Goal: Task Accomplishment & Management: Manage account settings

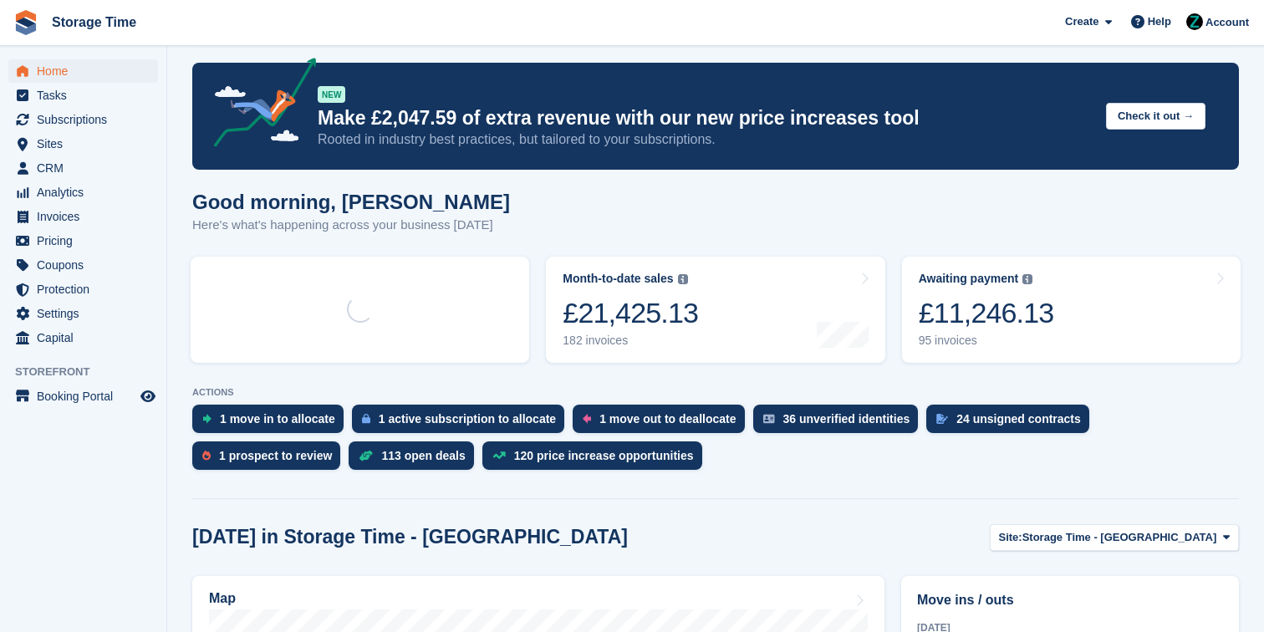
click at [815, 442] on div "1 move in to allocate 1 active subscription to allocate 1 move out to deallocat…" at bounding box center [715, 442] width 1047 height 74
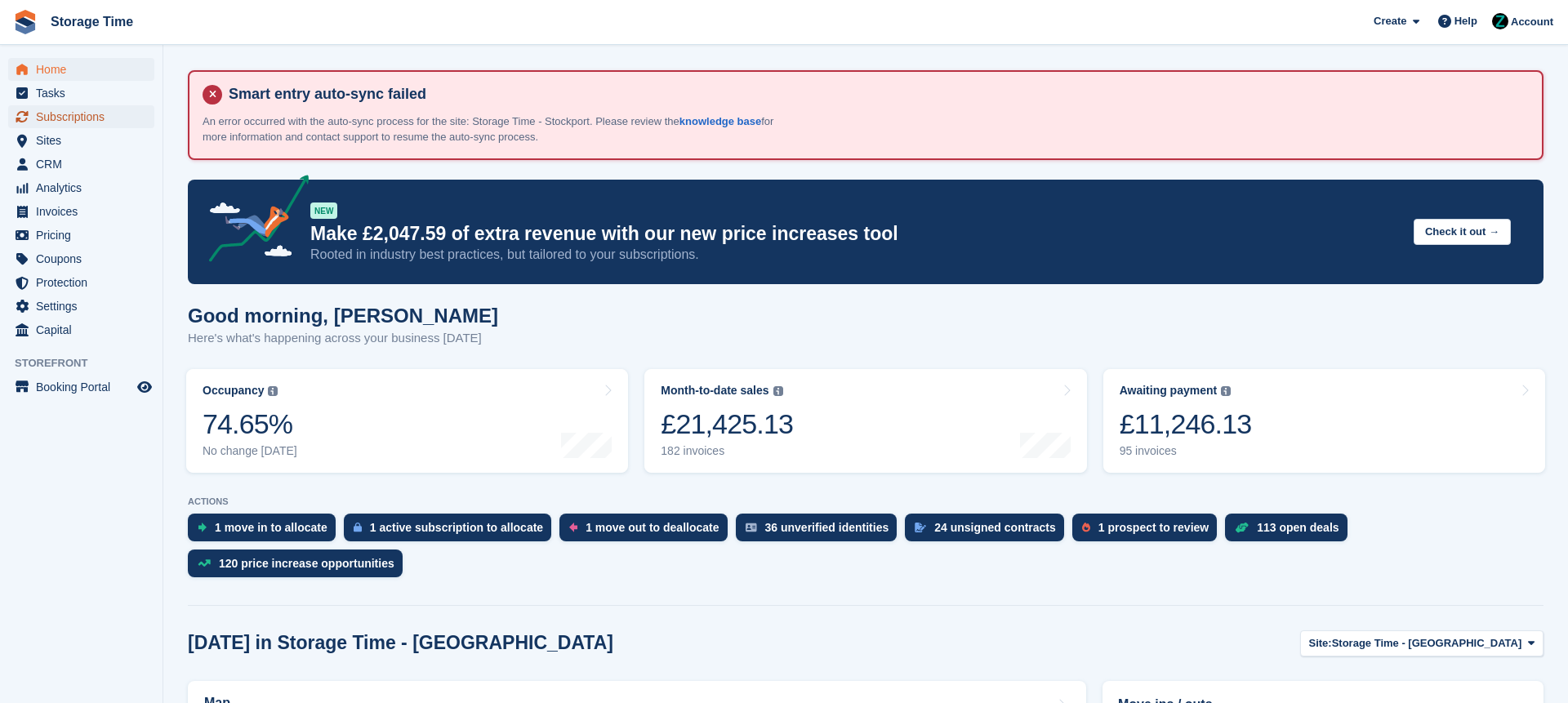
click at [98, 107] on span "Subscriptions" at bounding box center [85, 116] width 98 height 22
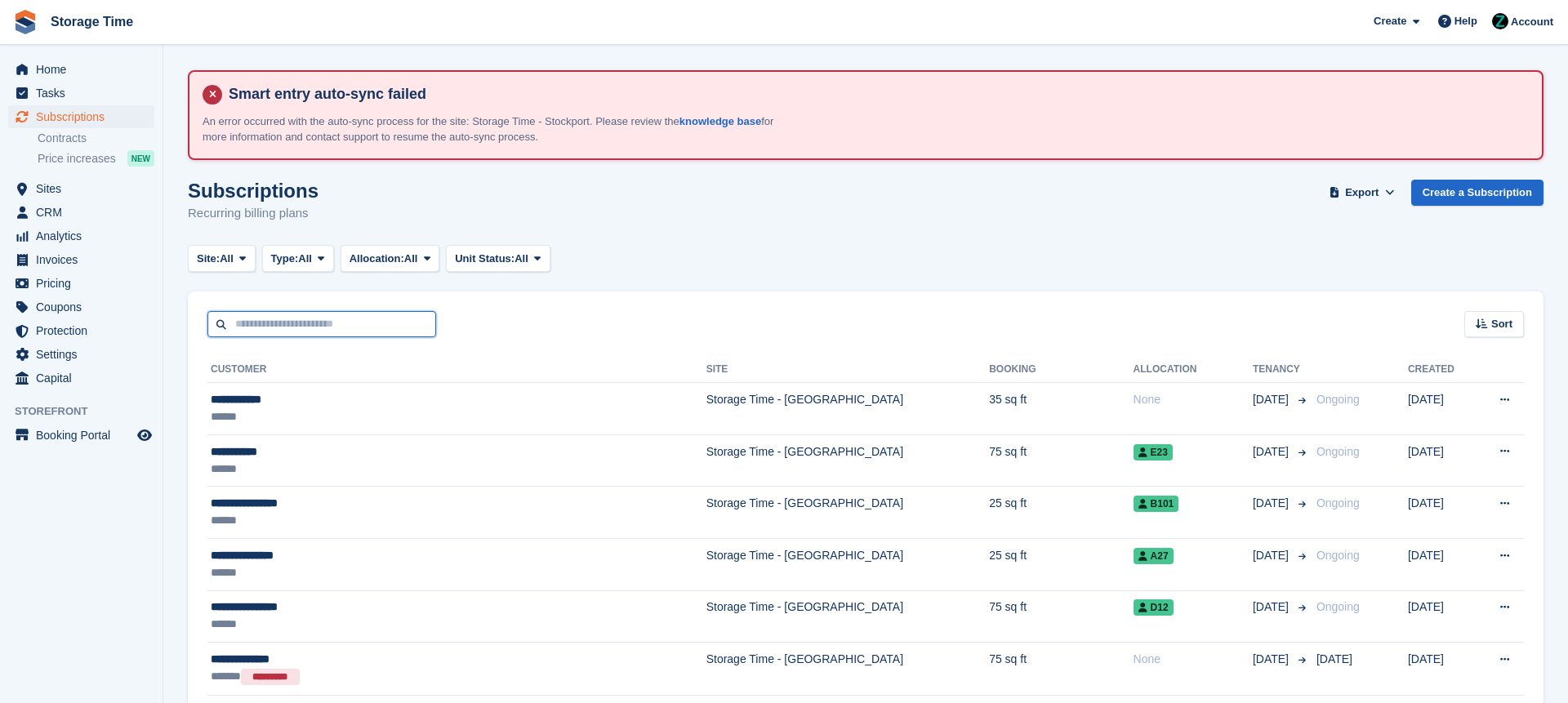
click at [322, 334] on input "text" at bounding box center [321, 325] width 228 height 27
type input "****"
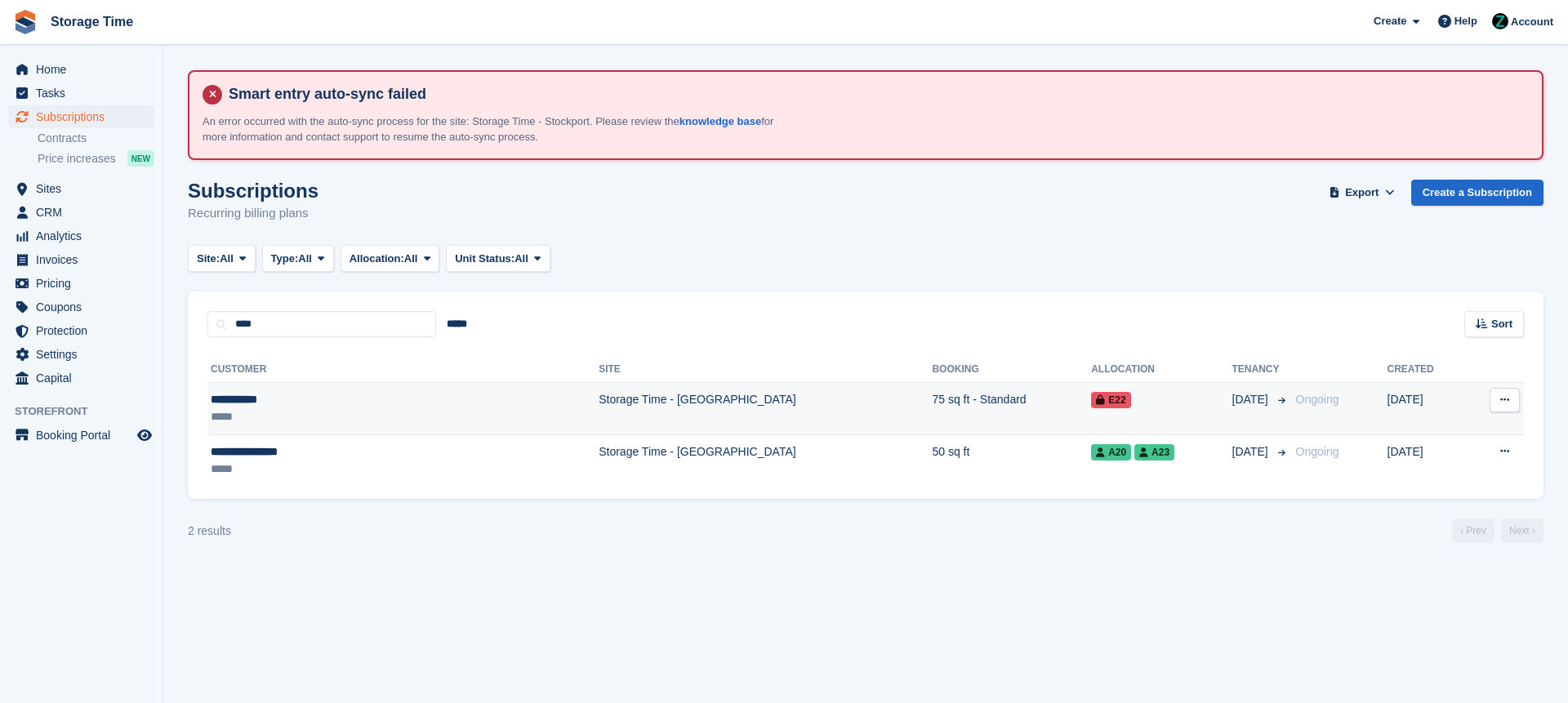
click at [367, 406] on div "**********" at bounding box center [324, 400] width 227 height 18
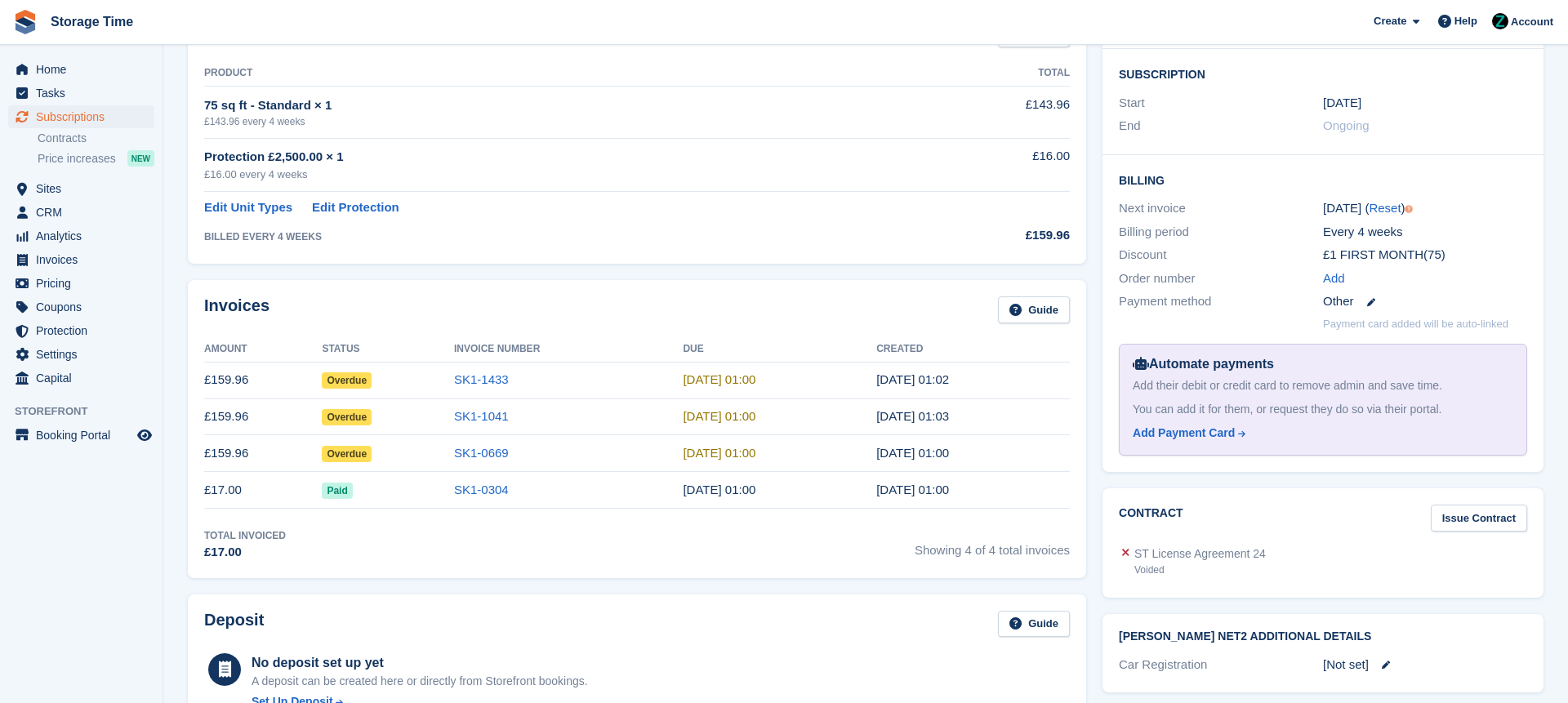
scroll to position [435, 0]
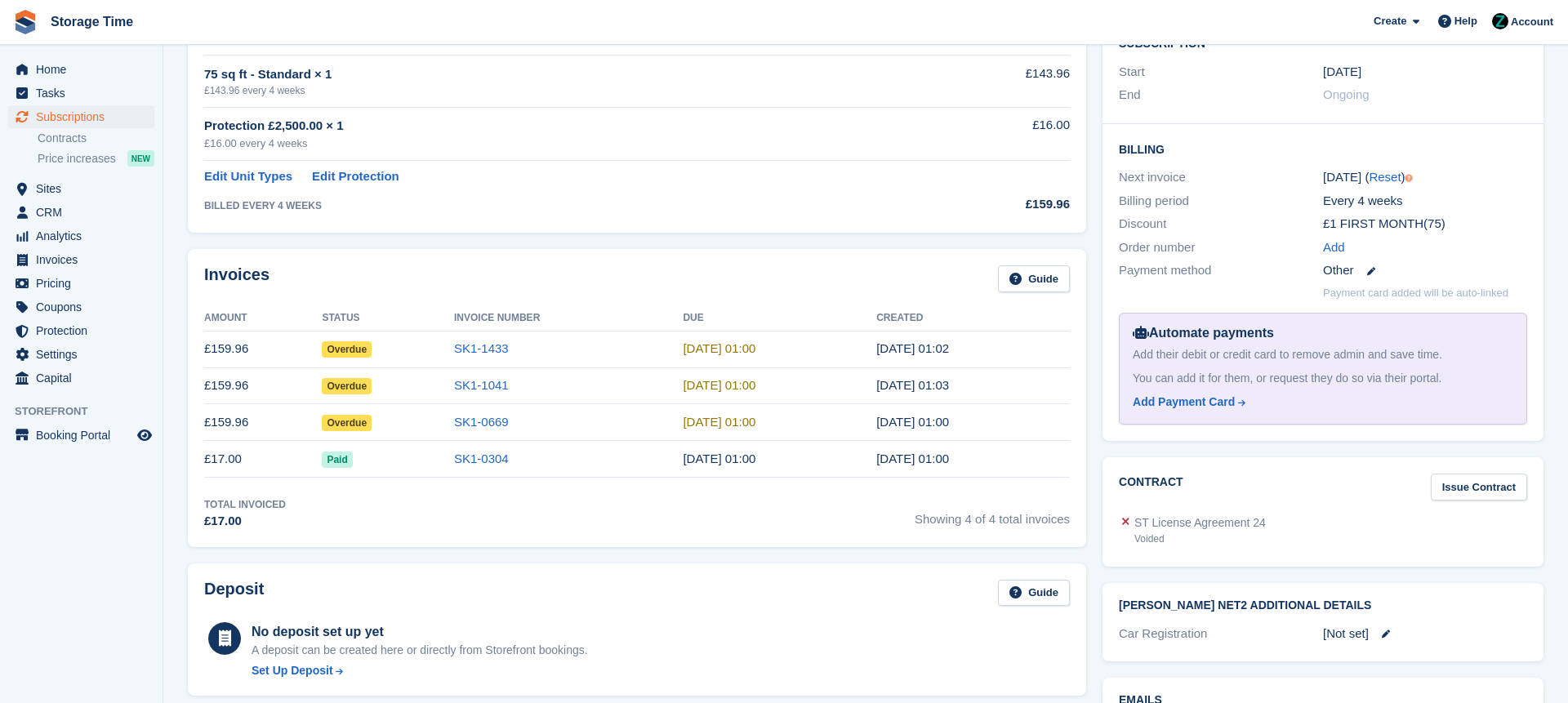
click at [494, 432] on td "SK1-0669" at bounding box center [568, 423] width 228 height 37
click at [494, 417] on link "SK1-0669" at bounding box center [481, 422] width 55 height 14
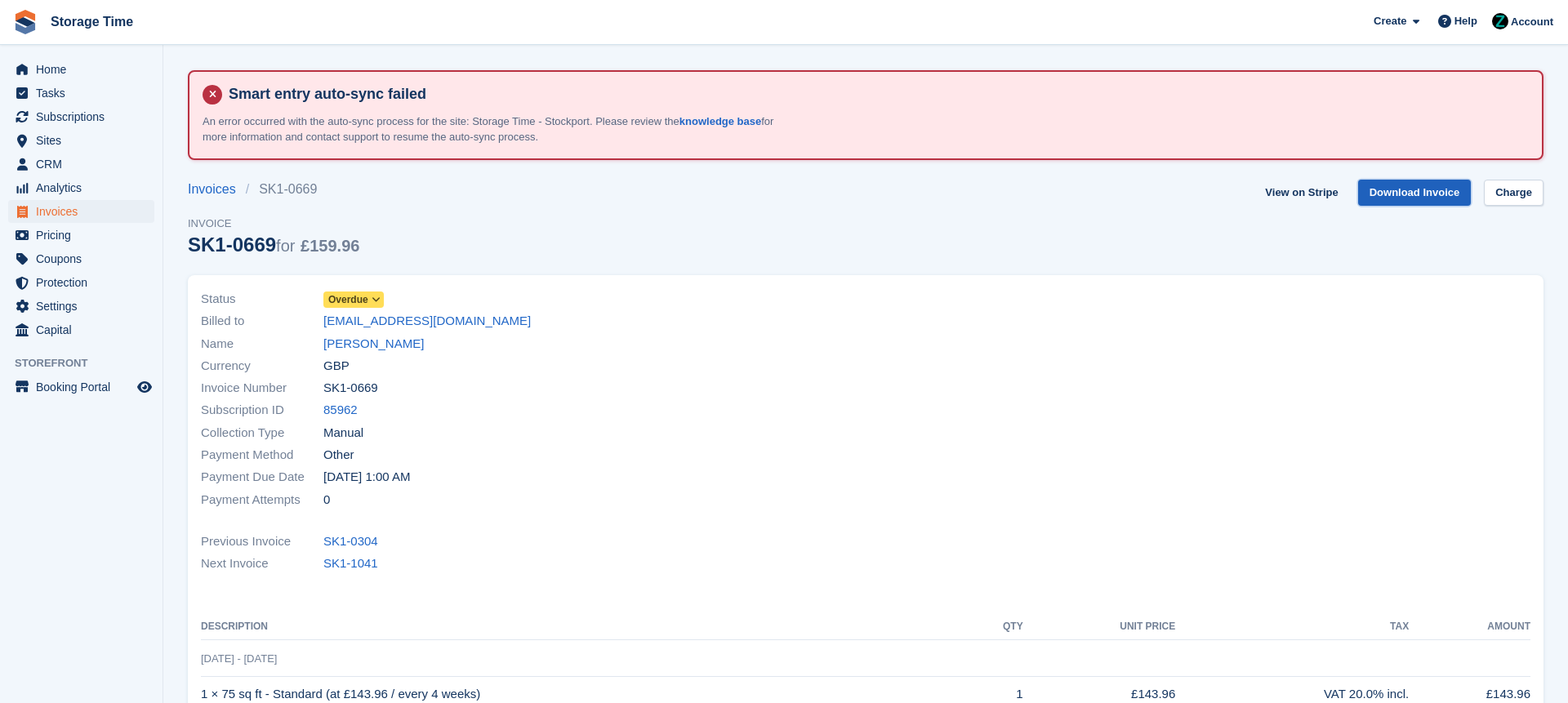
click at [1435, 190] on link "Download Invoice" at bounding box center [1415, 193] width 113 height 27
click at [1277, 196] on link "View on Stripe" at bounding box center [1301, 193] width 86 height 27
click at [364, 557] on link "SK1-1041" at bounding box center [351, 563] width 55 height 19
click at [1390, 199] on link "Download Invoice" at bounding box center [1415, 193] width 113 height 27
click at [483, 520] on div "Status Overdue Billed to amiejessop@hotmail.com Name Amie Jessop Currency GBP I…" at bounding box center [528, 399] width 675 height 242
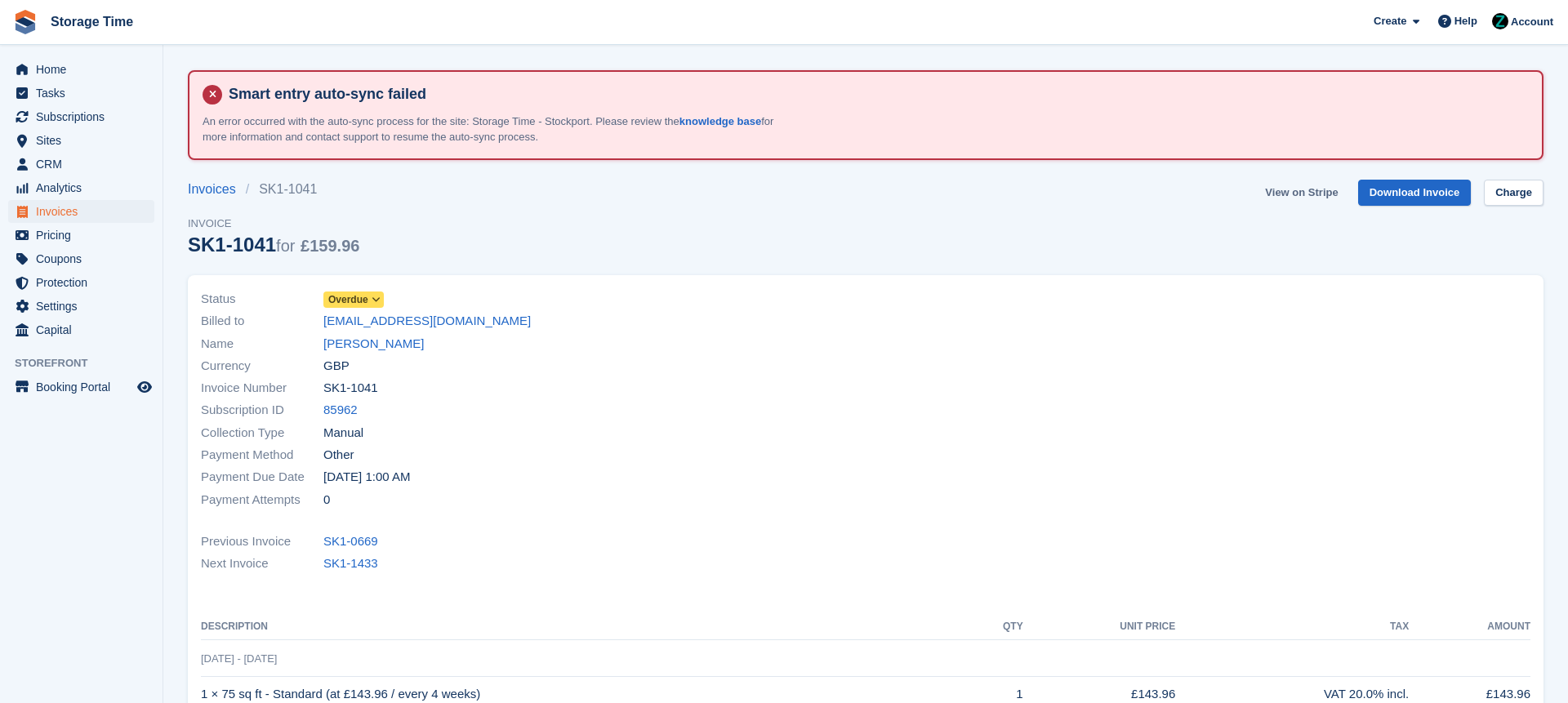
click at [1319, 185] on link "View on Stripe" at bounding box center [1301, 193] width 86 height 27
click at [668, 393] on div "Invoice Number SK1-1041" at bounding box center [528, 388] width 655 height 22
click at [339, 563] on link "SK1-1433" at bounding box center [351, 563] width 55 height 19
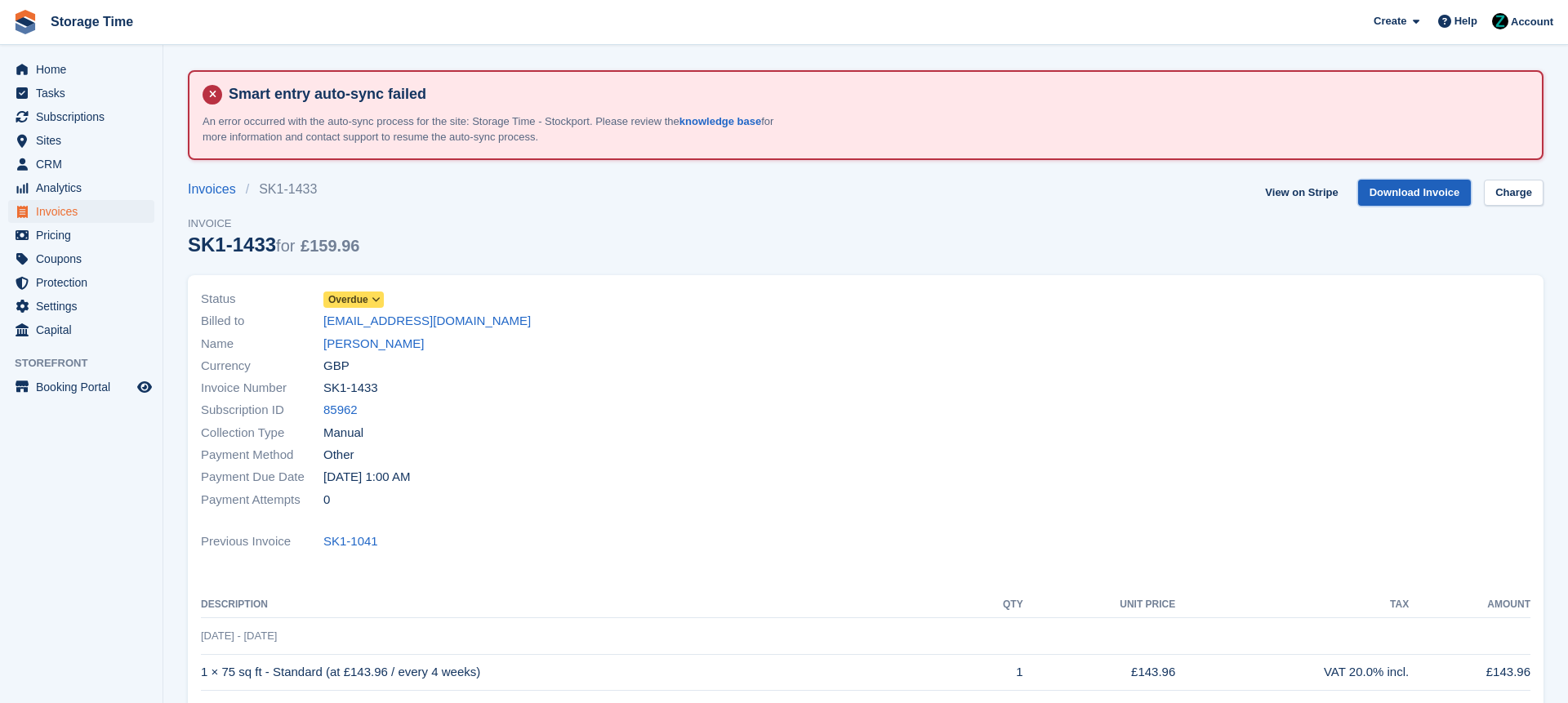
click at [1409, 191] on link "Download Invoice" at bounding box center [1415, 193] width 113 height 27
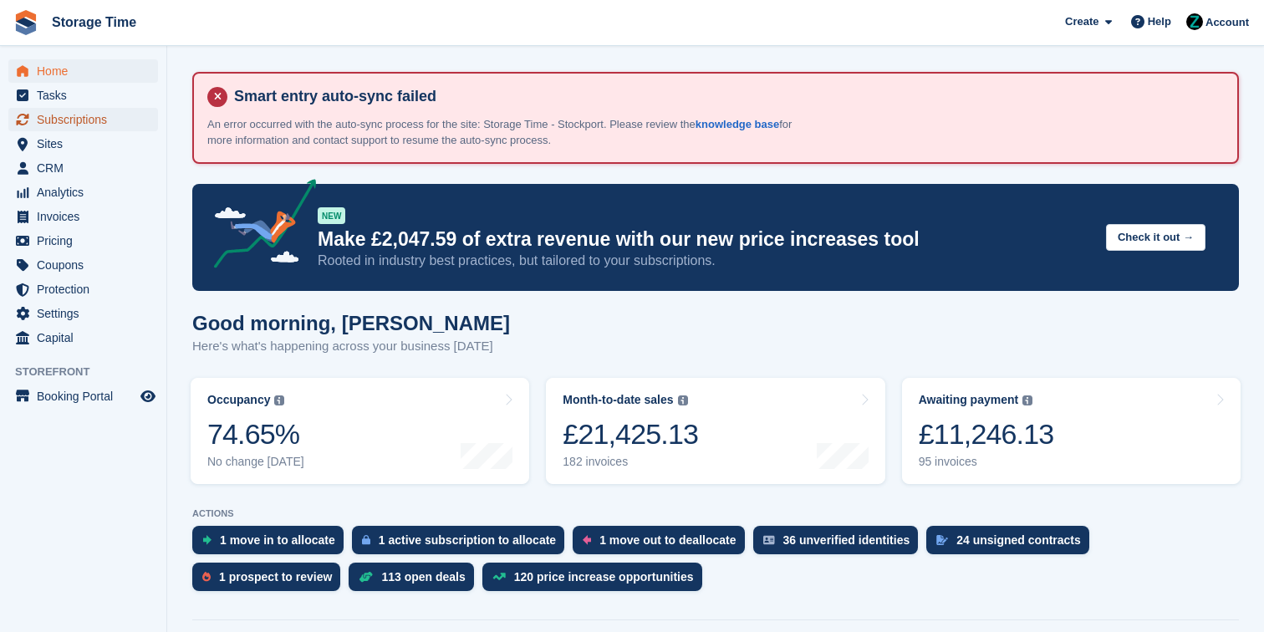
click at [101, 122] on span "Subscriptions" at bounding box center [87, 119] width 100 height 23
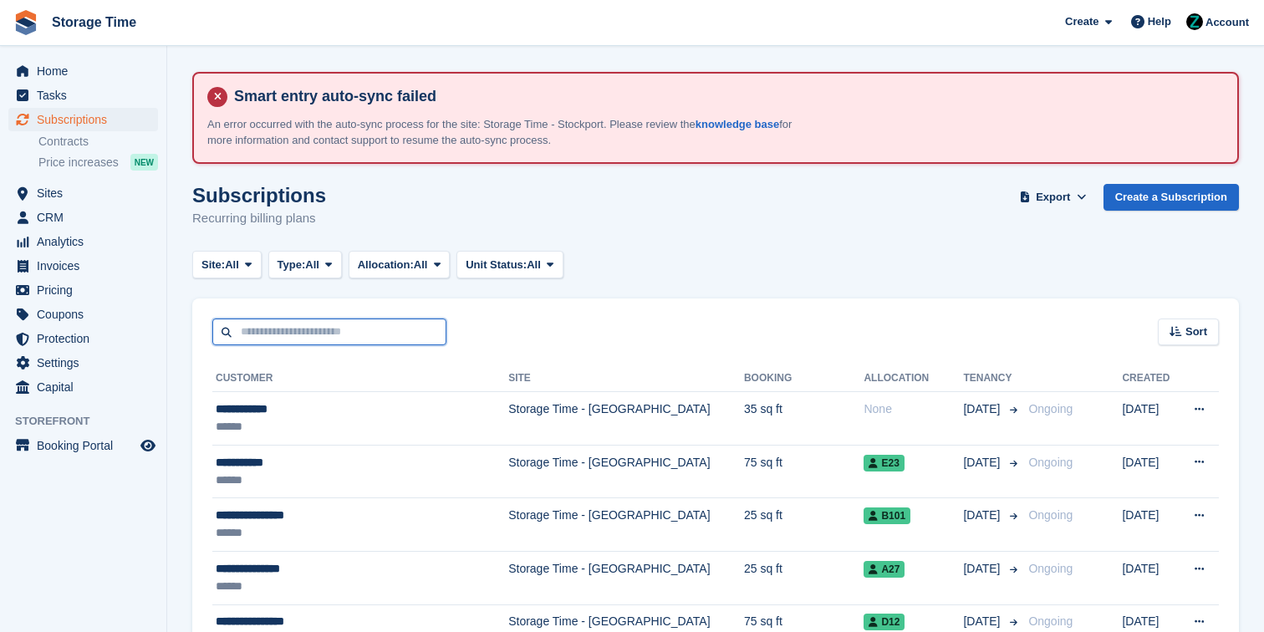
click at [363, 324] on input "text" at bounding box center [329, 333] width 234 height 28
type input "****"
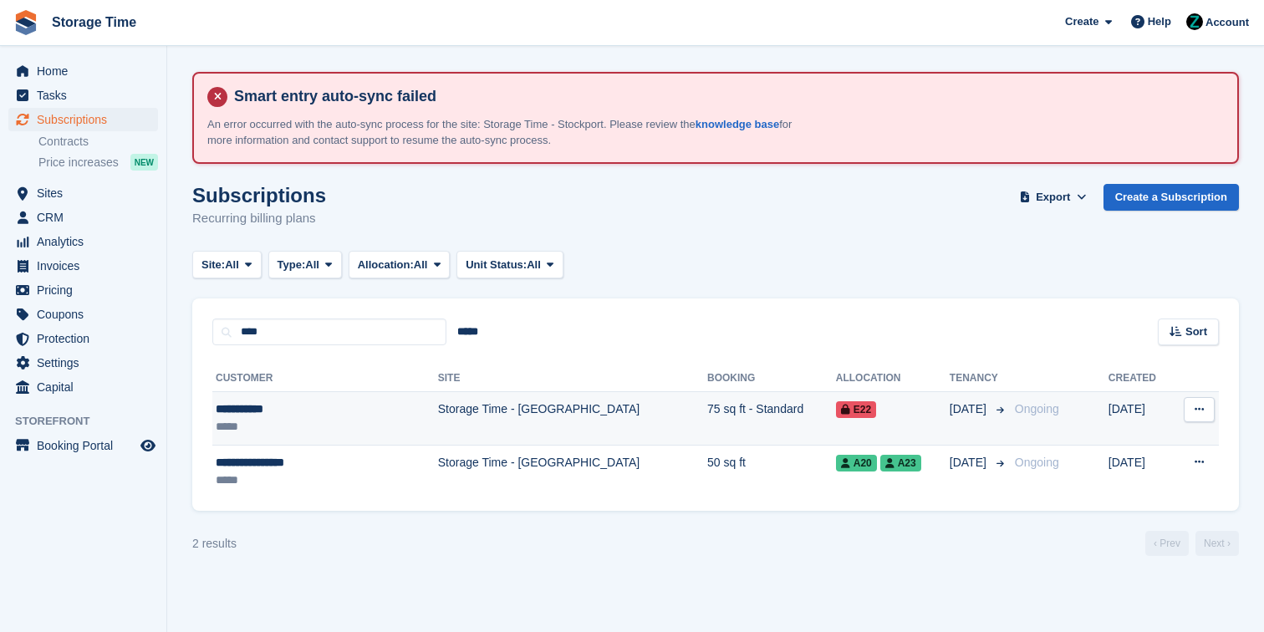
click at [370, 424] on div "*****" at bounding box center [299, 427] width 166 height 18
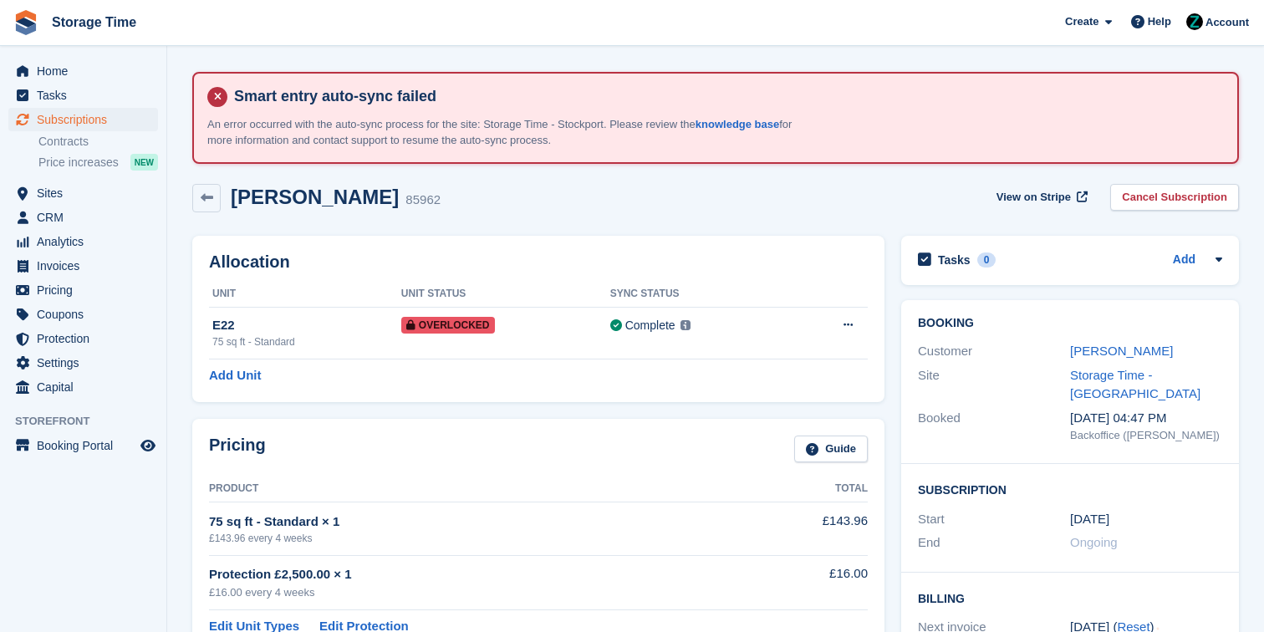
click at [1121, 360] on div "Amie Jessop" at bounding box center [1146, 351] width 152 height 19
click at [1121, 350] on link "Amie Jessop" at bounding box center [1121, 351] width 103 height 14
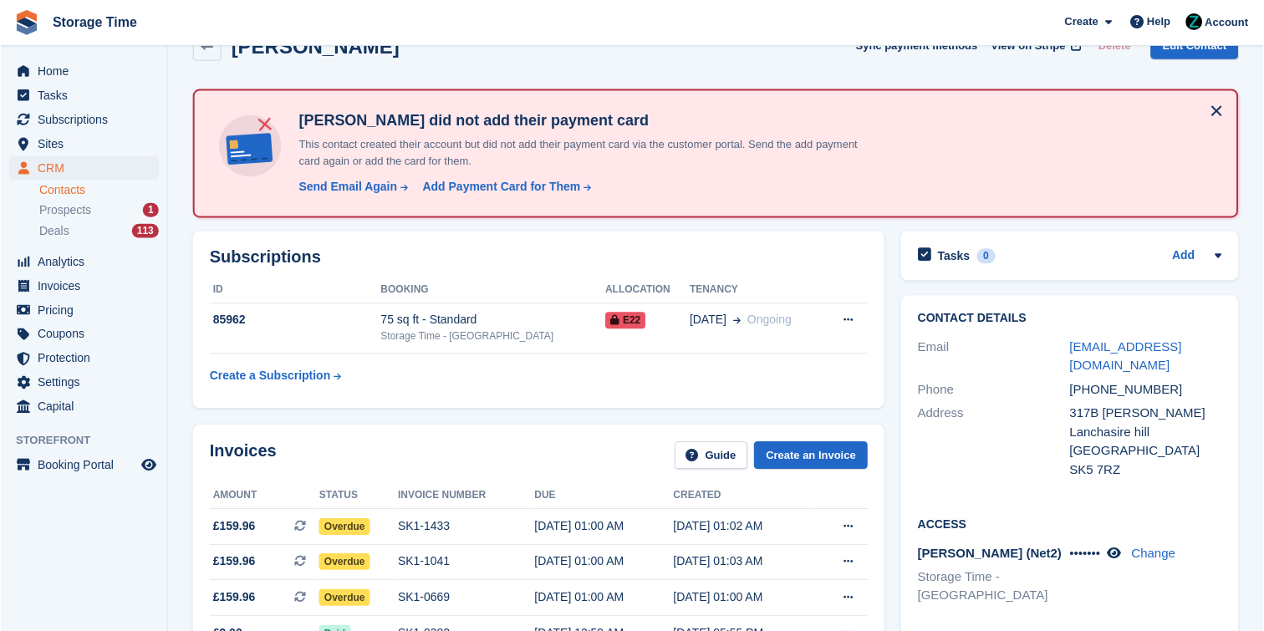
scroll to position [153, 0]
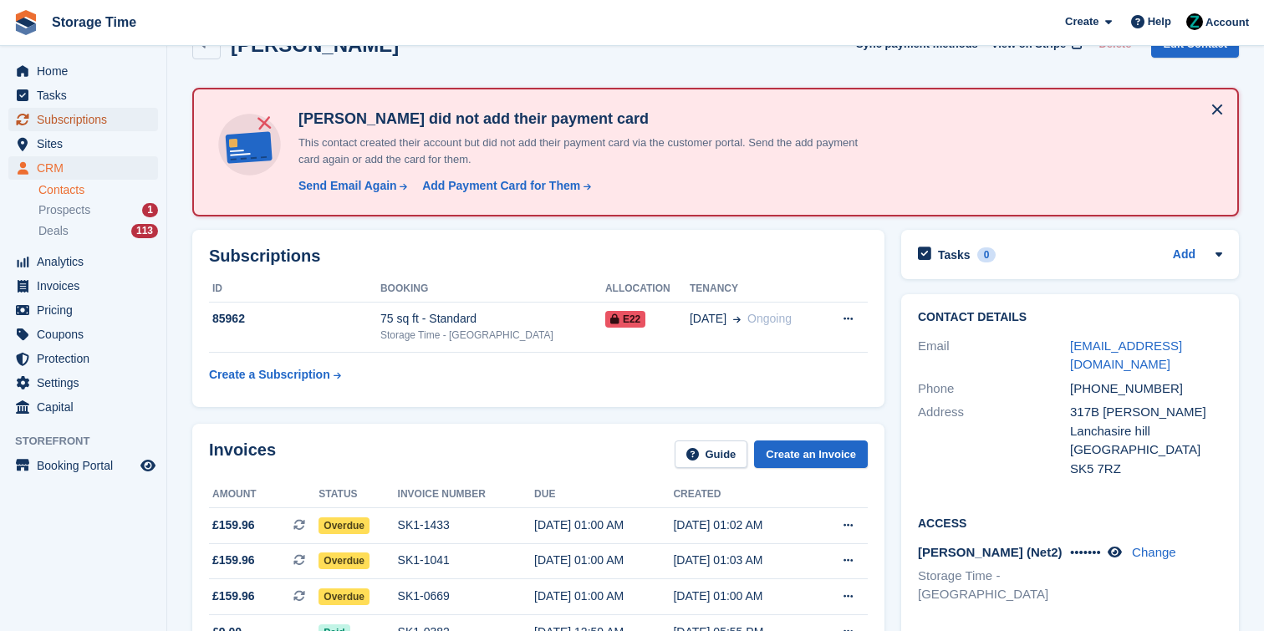
click at [99, 111] on span "Subscriptions" at bounding box center [87, 119] width 100 height 23
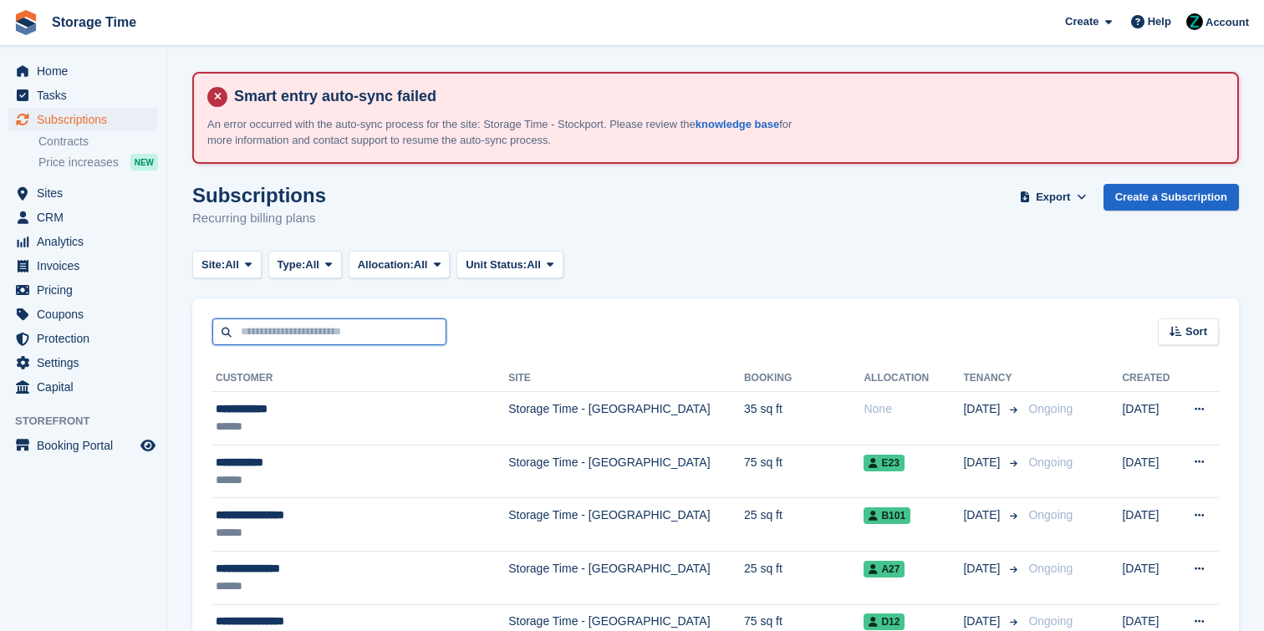
click at [277, 336] on input "text" at bounding box center [329, 333] width 234 height 28
type input "****"
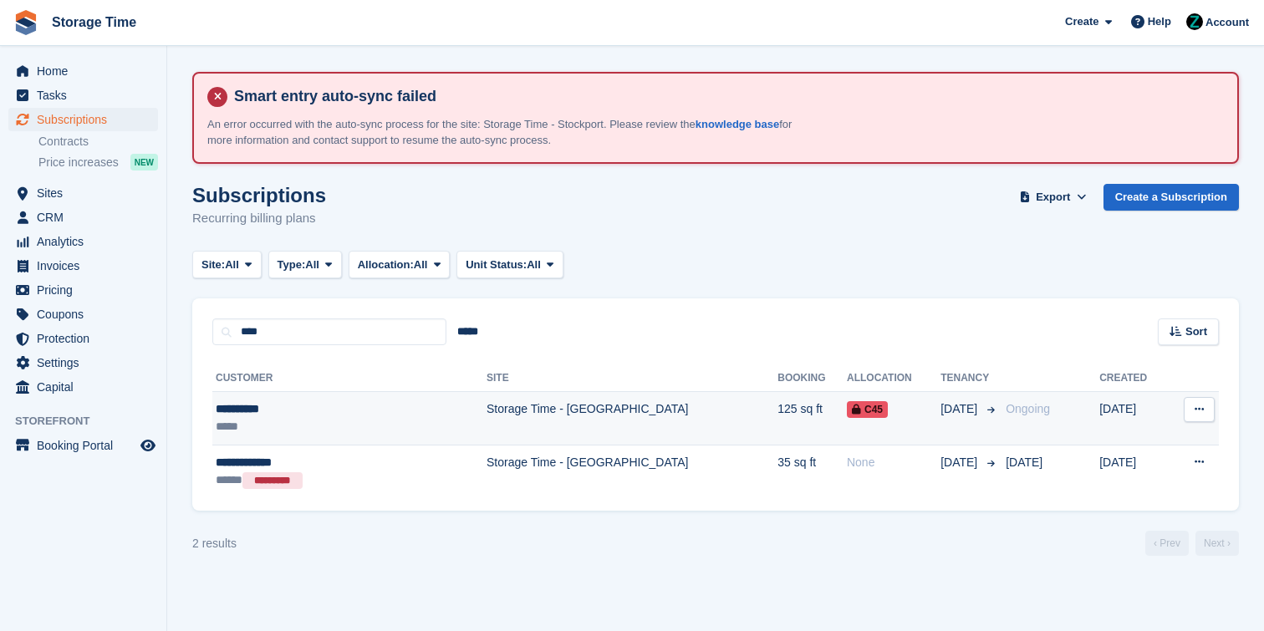
click at [487, 414] on td "Storage Time - [GEOGRAPHIC_DATA]" at bounding box center [632, 419] width 291 height 54
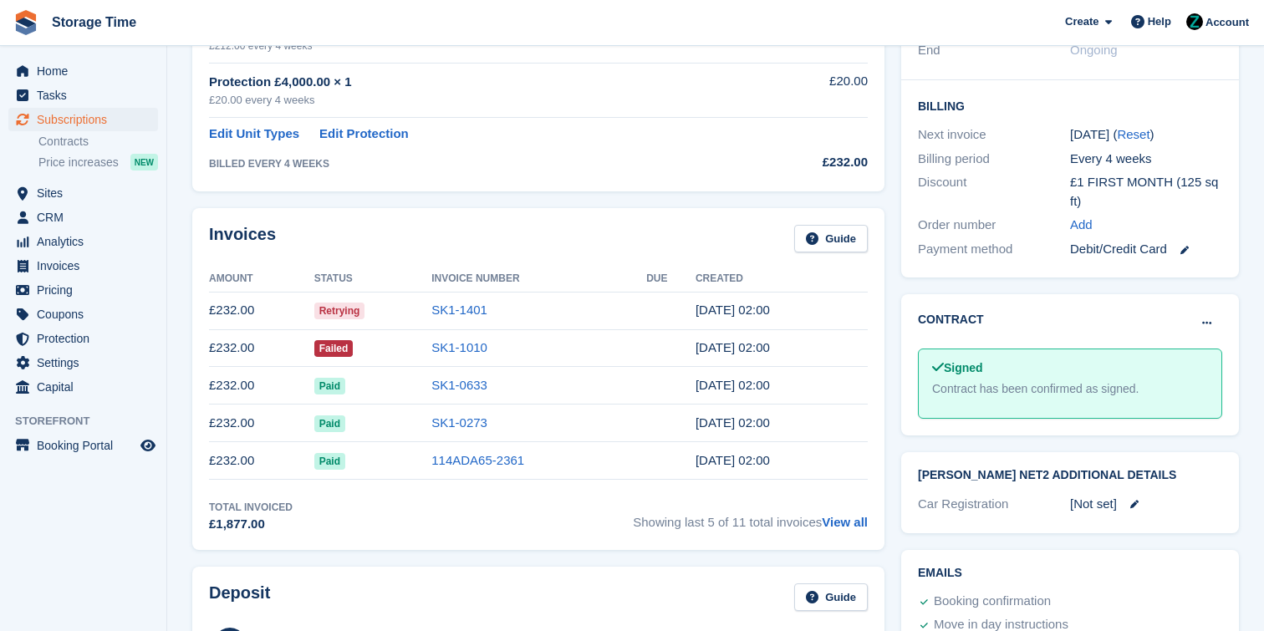
scroll to position [529, 0]
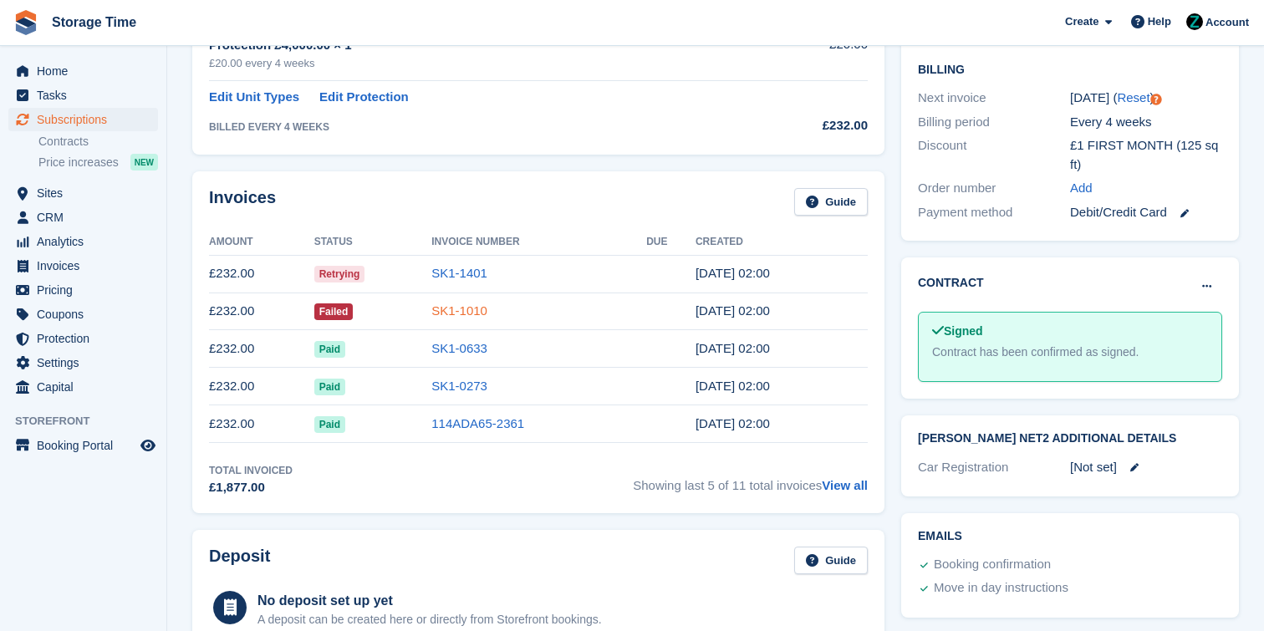
click at [478, 309] on link "SK1-1010" at bounding box center [460, 311] width 56 height 14
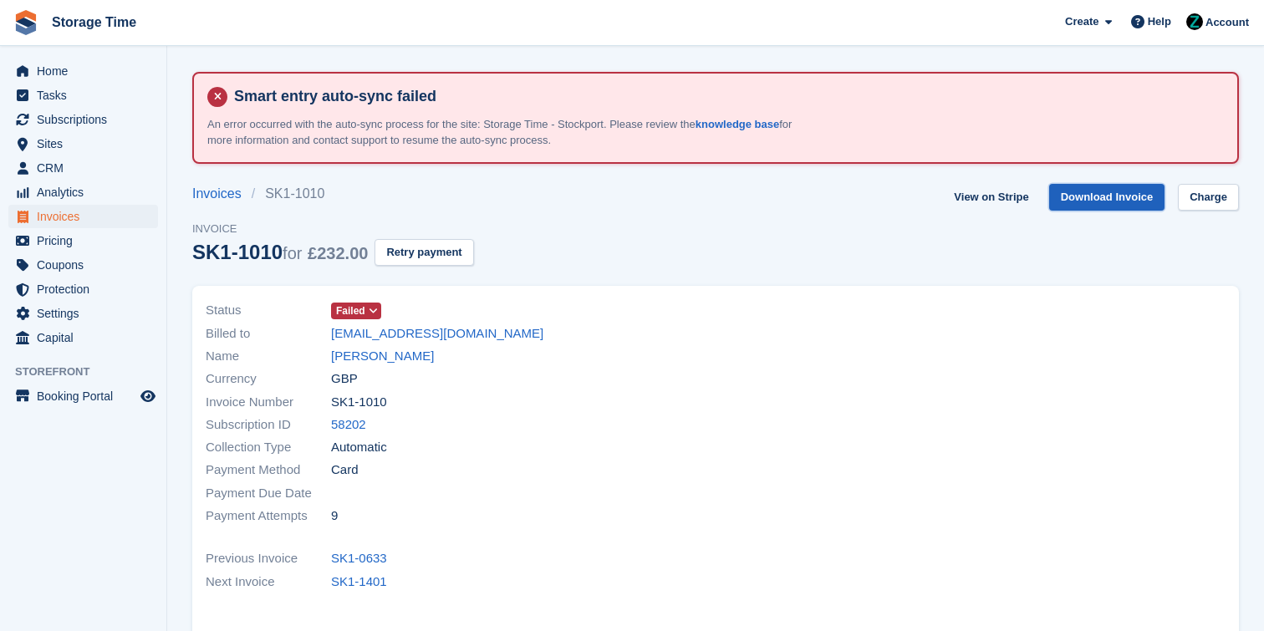
click at [1126, 197] on link "Download Invoice" at bounding box center [1108, 198] width 116 height 28
click at [968, 197] on link "View on Stripe" at bounding box center [992, 198] width 88 height 28
click at [372, 357] on link "Jazz Lloyd" at bounding box center [382, 356] width 103 height 19
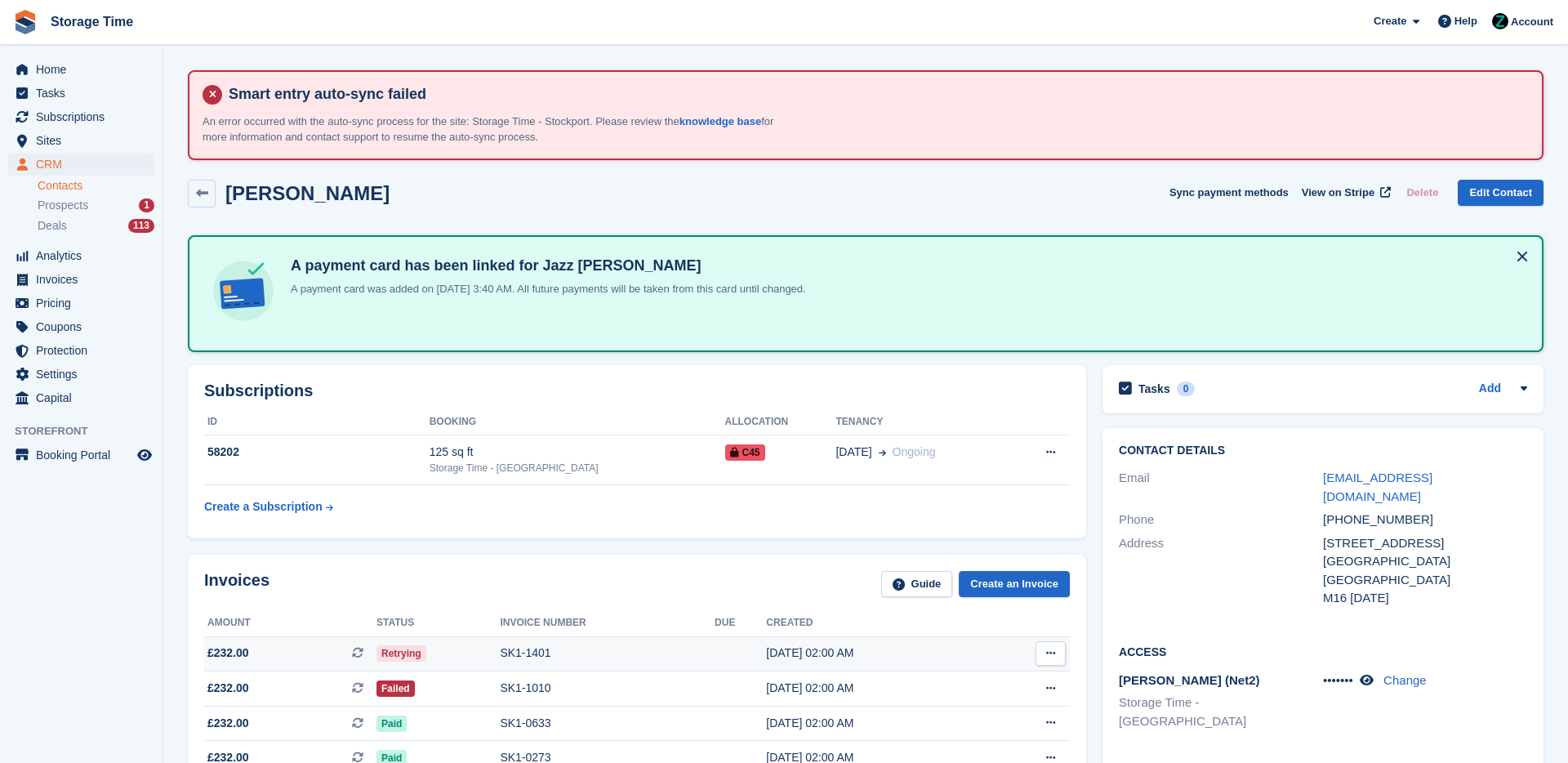
click at [539, 616] on div "SK1-1401" at bounding box center [607, 654] width 215 height 18
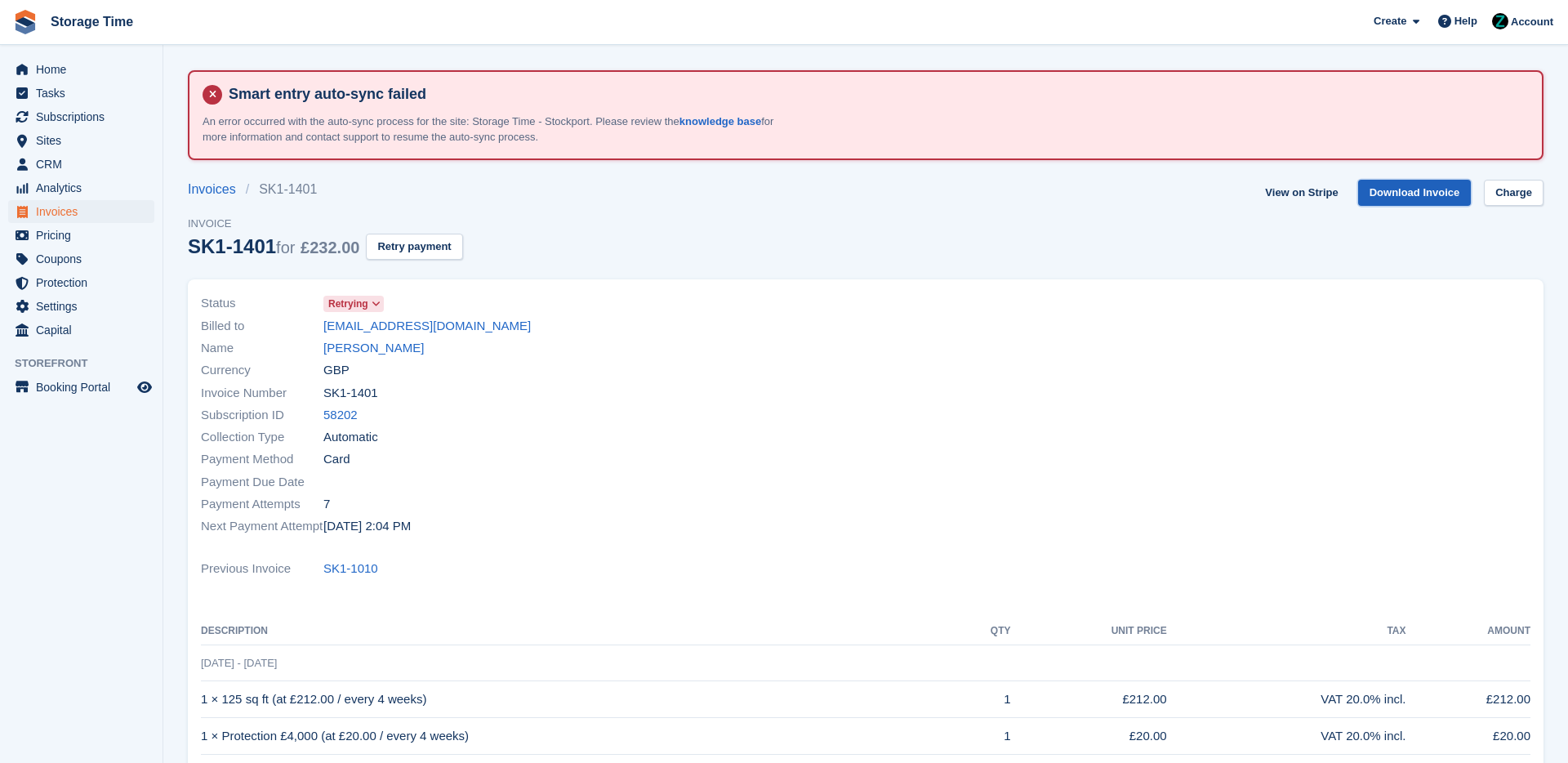
click at [1413, 192] on link "Download Invoice" at bounding box center [1415, 193] width 113 height 27
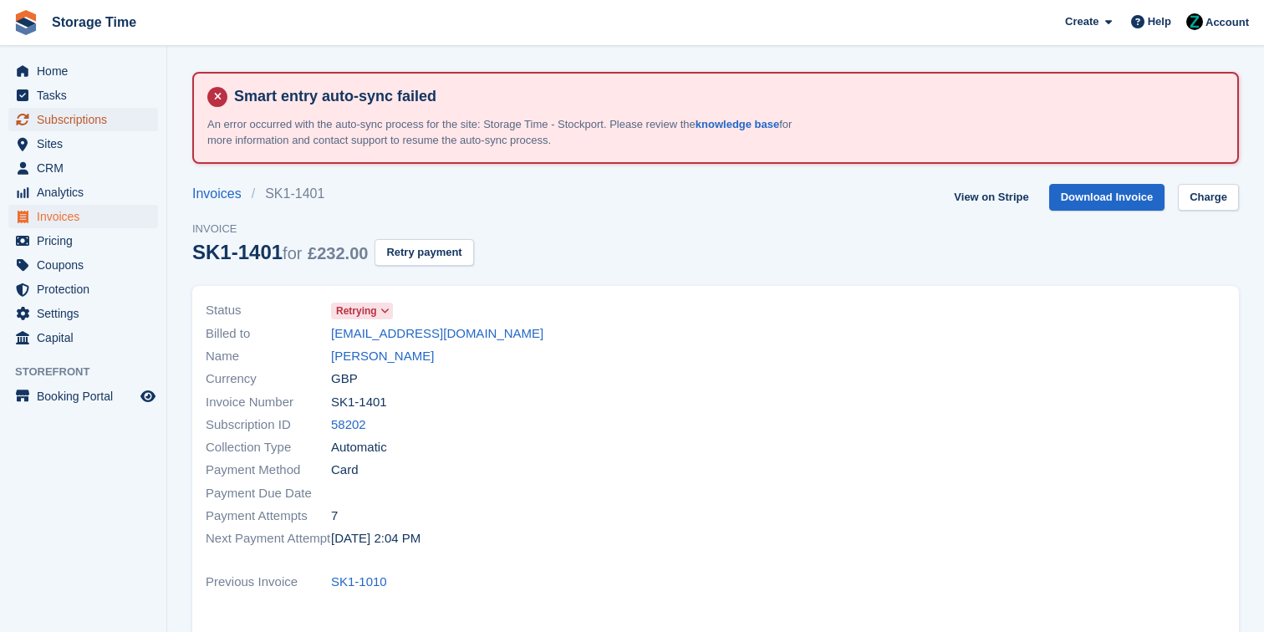
click at [119, 120] on span "Subscriptions" at bounding box center [87, 119] width 100 height 23
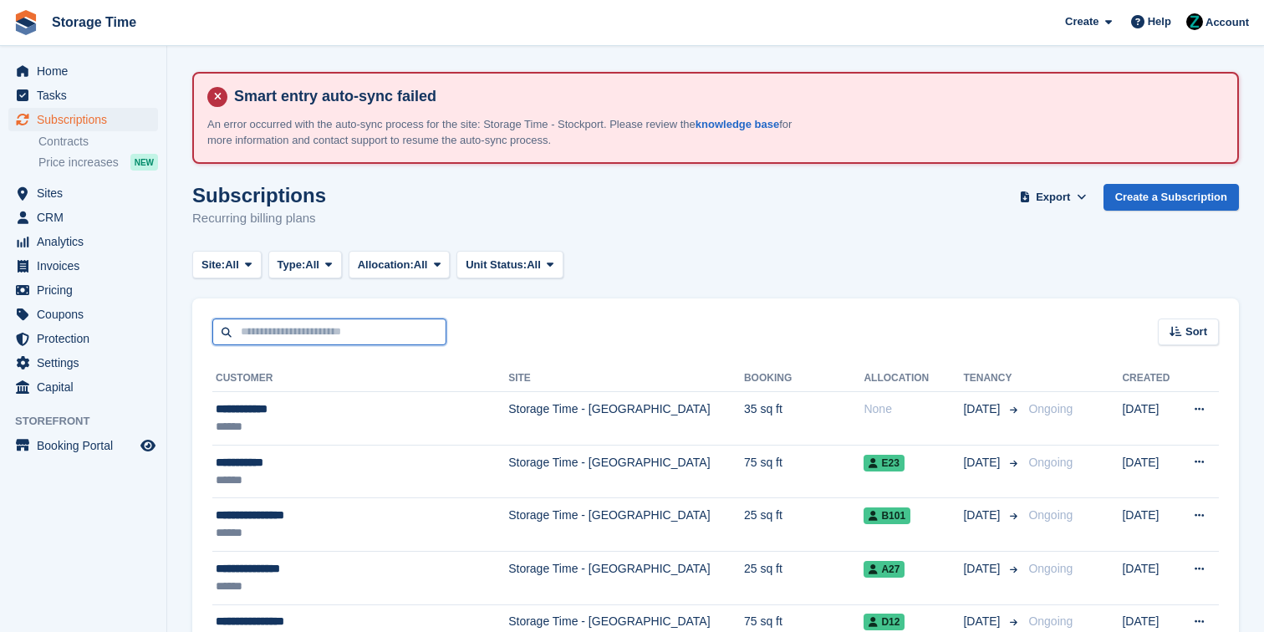
click at [357, 326] on input "text" at bounding box center [329, 333] width 234 height 28
type input "****"
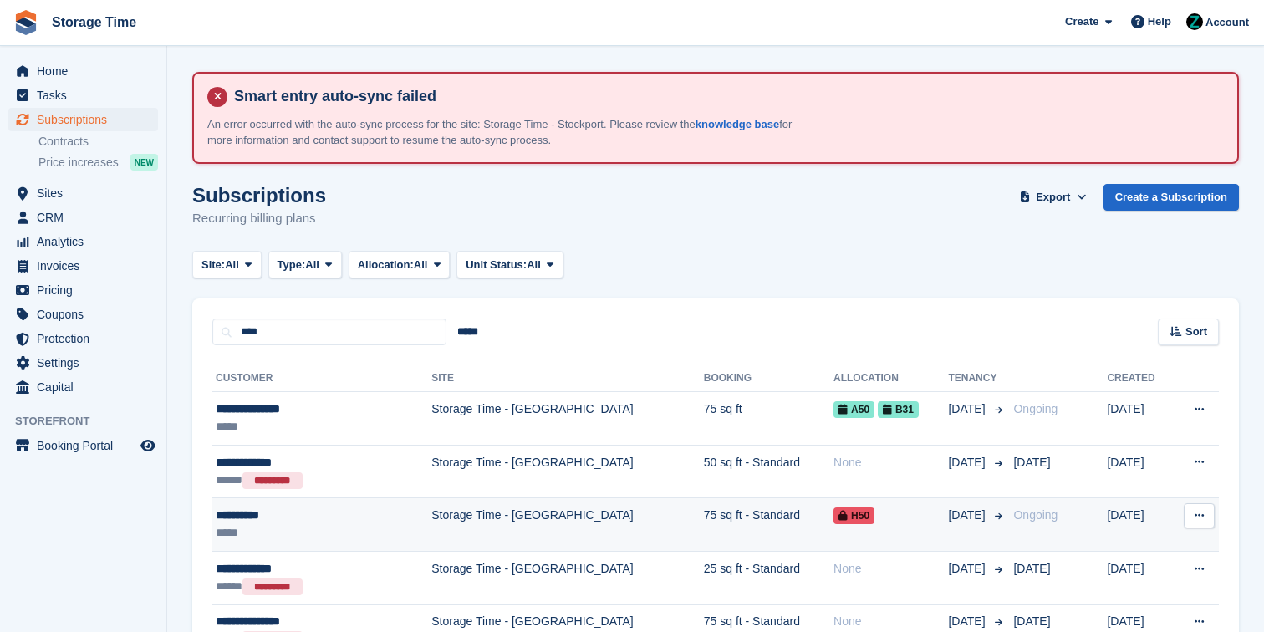
click at [493, 508] on td "Storage Time - [GEOGRAPHIC_DATA]" at bounding box center [568, 525] width 273 height 54
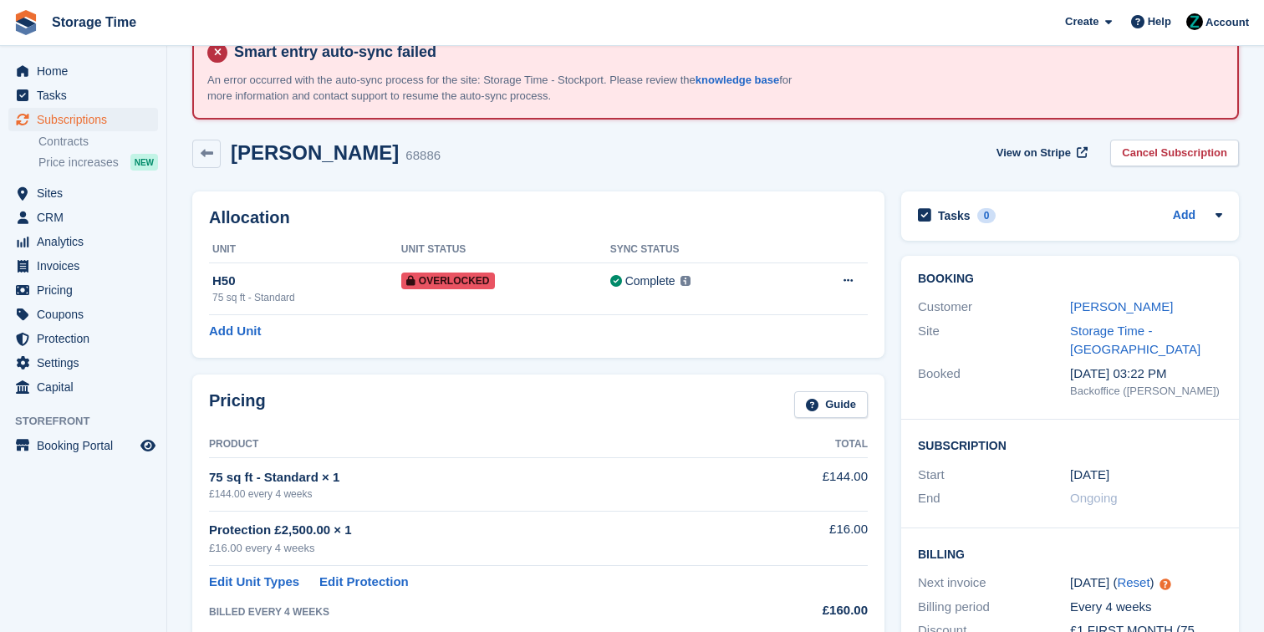
scroll to position [39, 0]
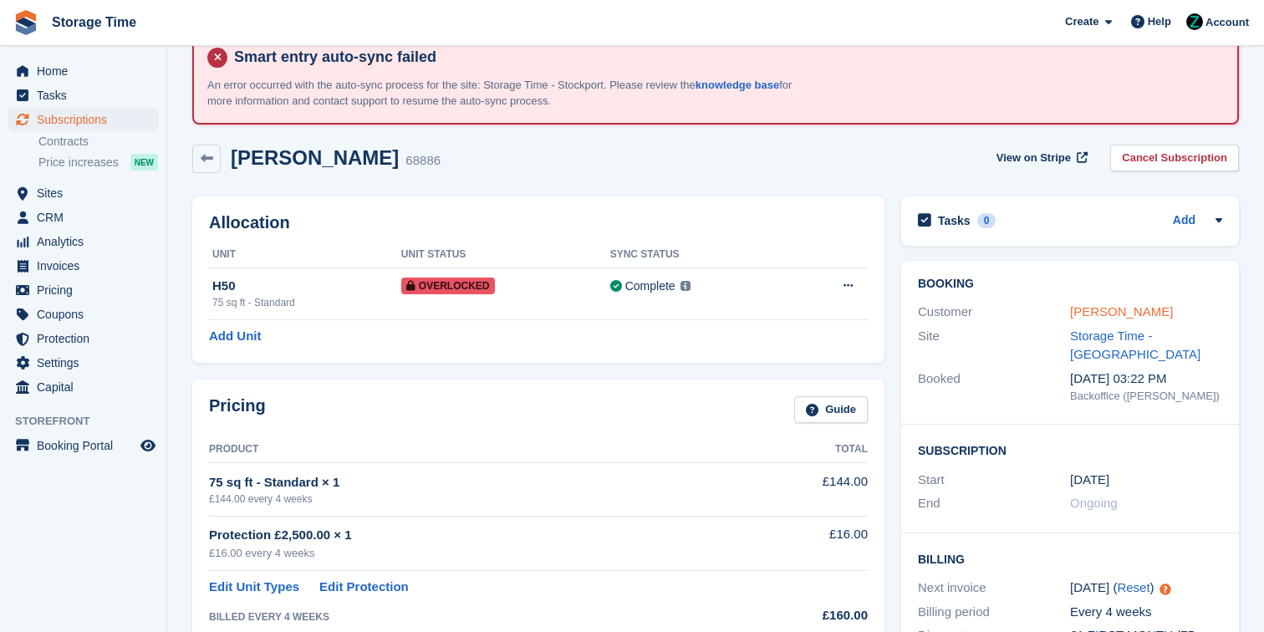
click at [1091, 314] on link "[PERSON_NAME]" at bounding box center [1121, 311] width 103 height 14
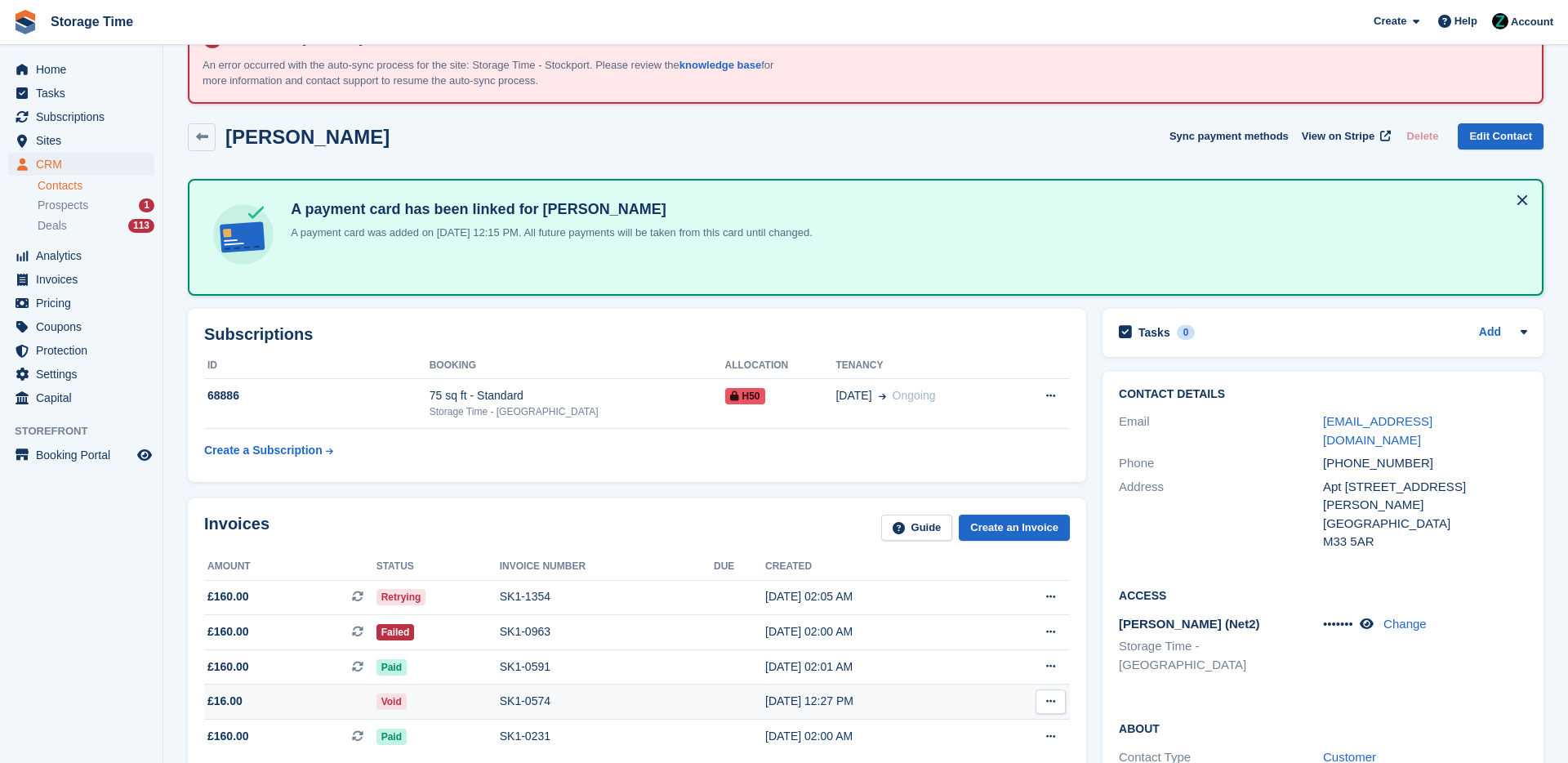
scroll to position [77, 0]
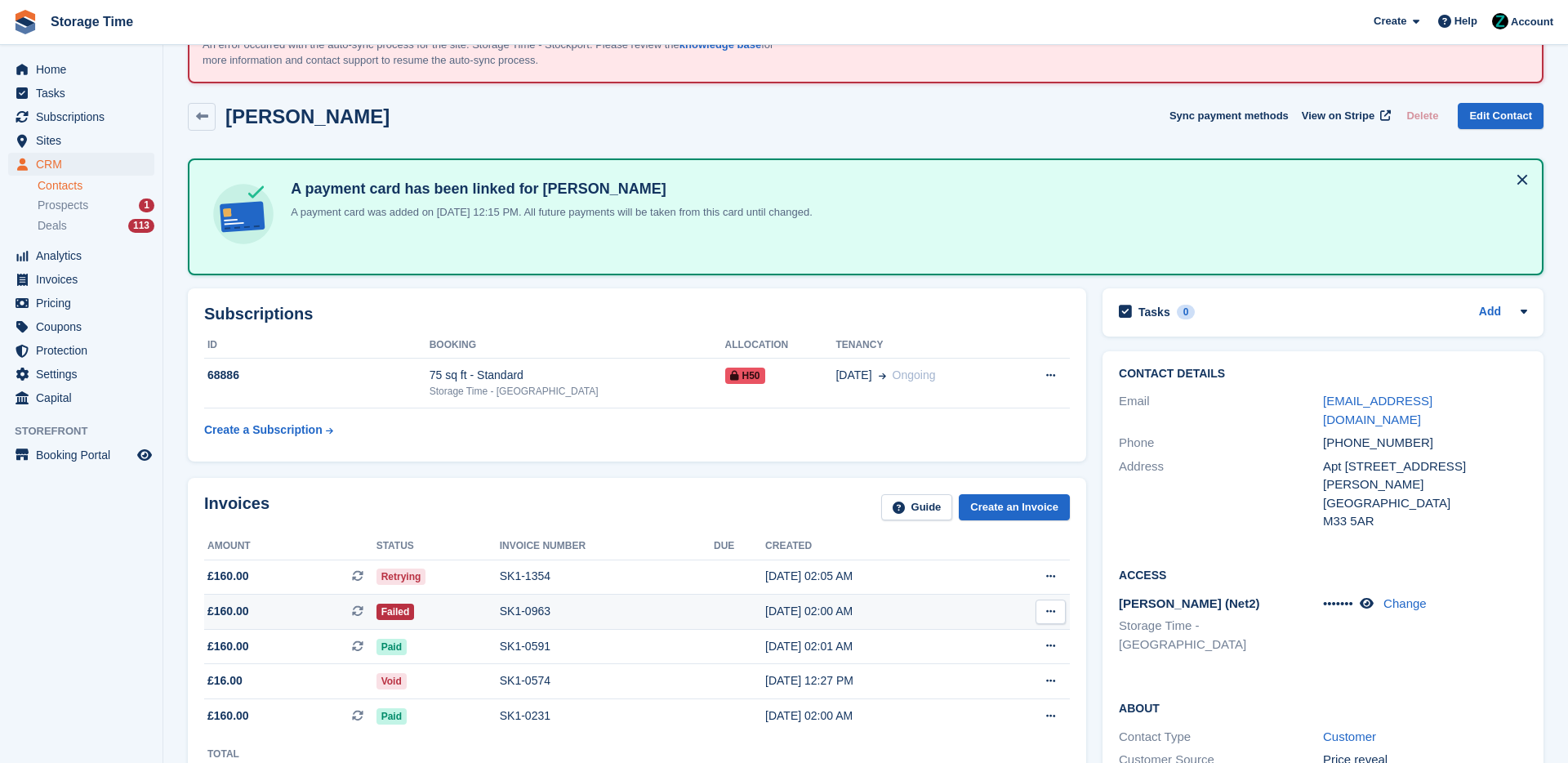
click at [532, 615] on div "SK1-0963" at bounding box center [606, 612] width 214 height 18
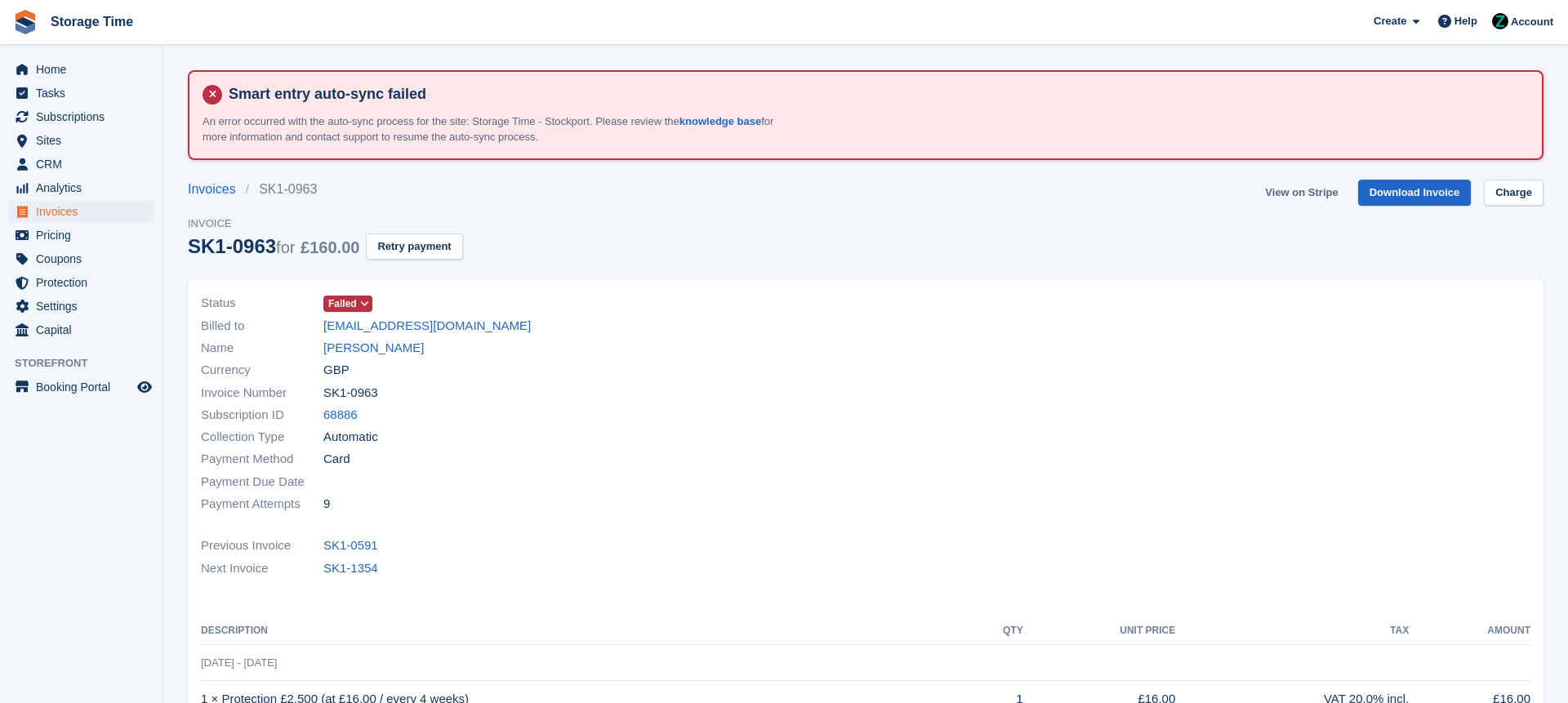
click at [1329, 202] on link "View on Stripe" at bounding box center [1301, 193] width 86 height 27
click at [598, 341] on div "Name Alan Starr" at bounding box center [528, 348] width 655 height 22
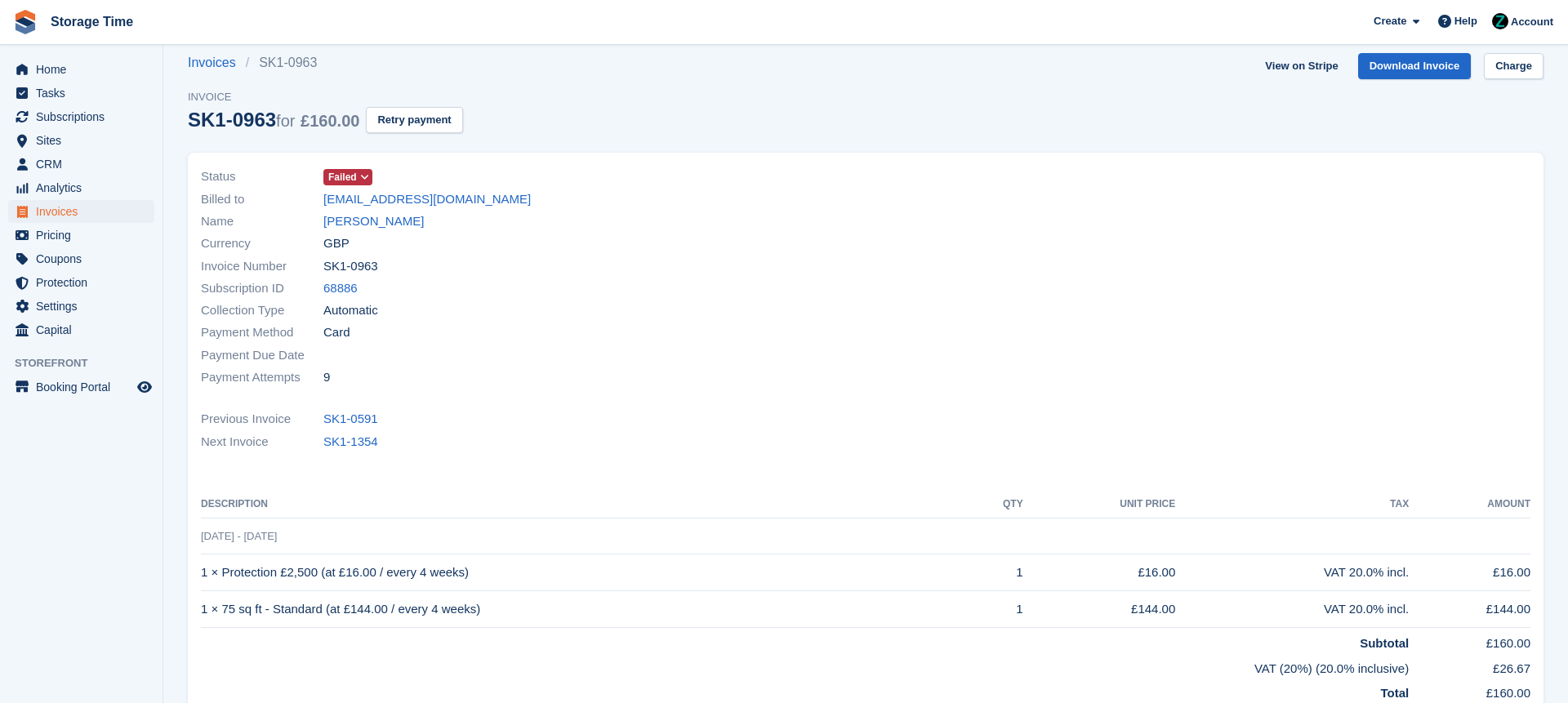
scroll to position [128, 0]
click at [349, 441] on link "SK1-1354" at bounding box center [351, 440] width 55 height 19
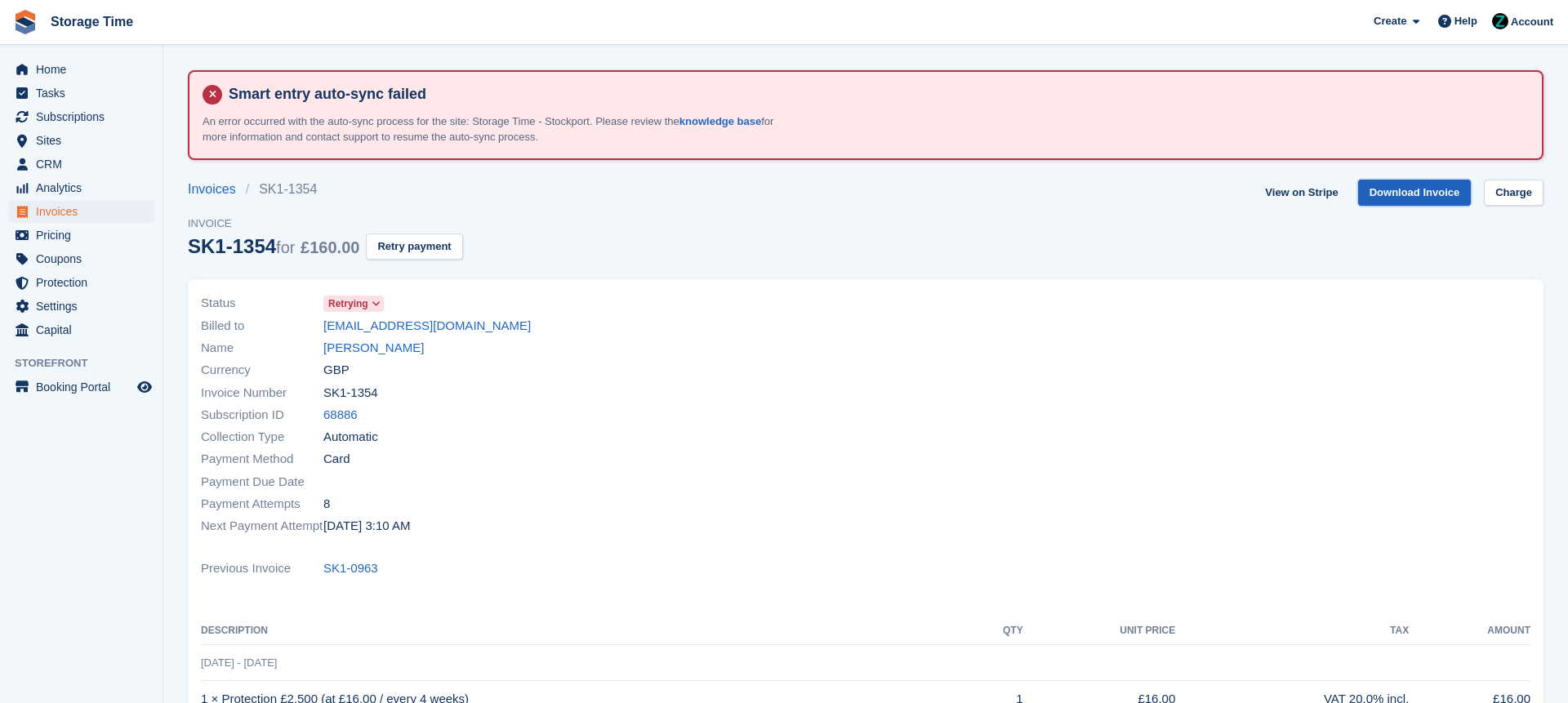
click at [1399, 189] on link "Download Invoice" at bounding box center [1415, 193] width 113 height 27
